Goal: Transaction & Acquisition: Purchase product/service

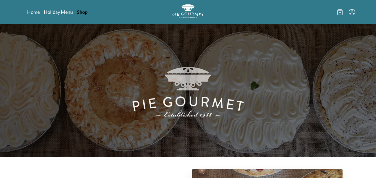
click at [83, 12] on link "Shop" at bounding box center [82, 12] width 10 height 6
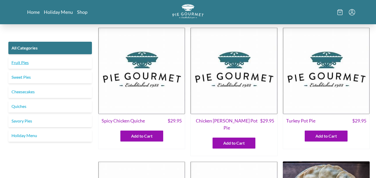
click at [22, 62] on link "Fruit Pies" at bounding box center [50, 62] width 84 height 13
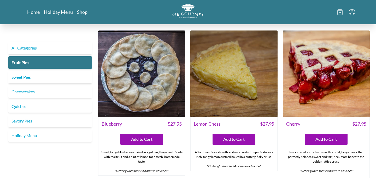
click at [23, 74] on link "Sweet Pies" at bounding box center [50, 77] width 84 height 13
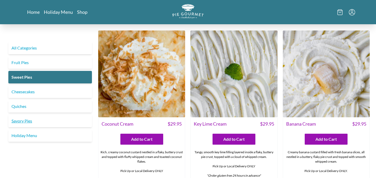
click at [24, 119] on link "Savory Pies" at bounding box center [50, 121] width 84 height 13
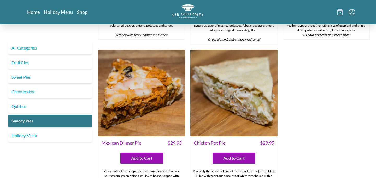
scroll to position [270, 0]
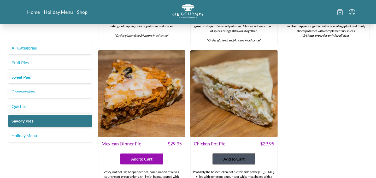
click at [245, 154] on button "Add to Cart" at bounding box center [233, 159] width 43 height 11
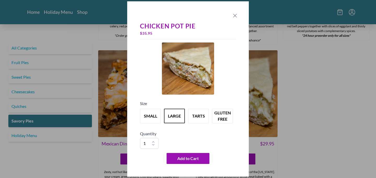
click at [234, 15] on icon "Close panel" at bounding box center [235, 16] width 6 height 6
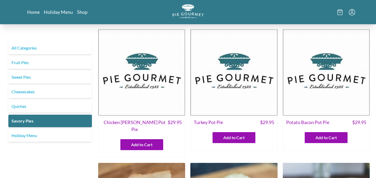
scroll to position [0, 0]
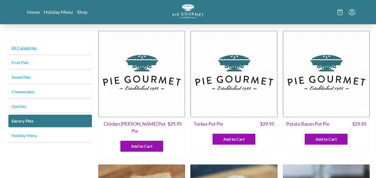
click at [25, 48] on link "All Categories" at bounding box center [50, 48] width 84 height 13
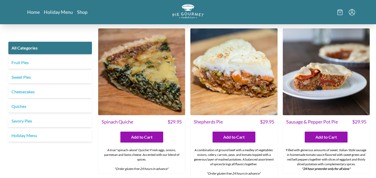
scroll to position [439, 0]
